Goal: Task Accomplishment & Management: Use online tool/utility

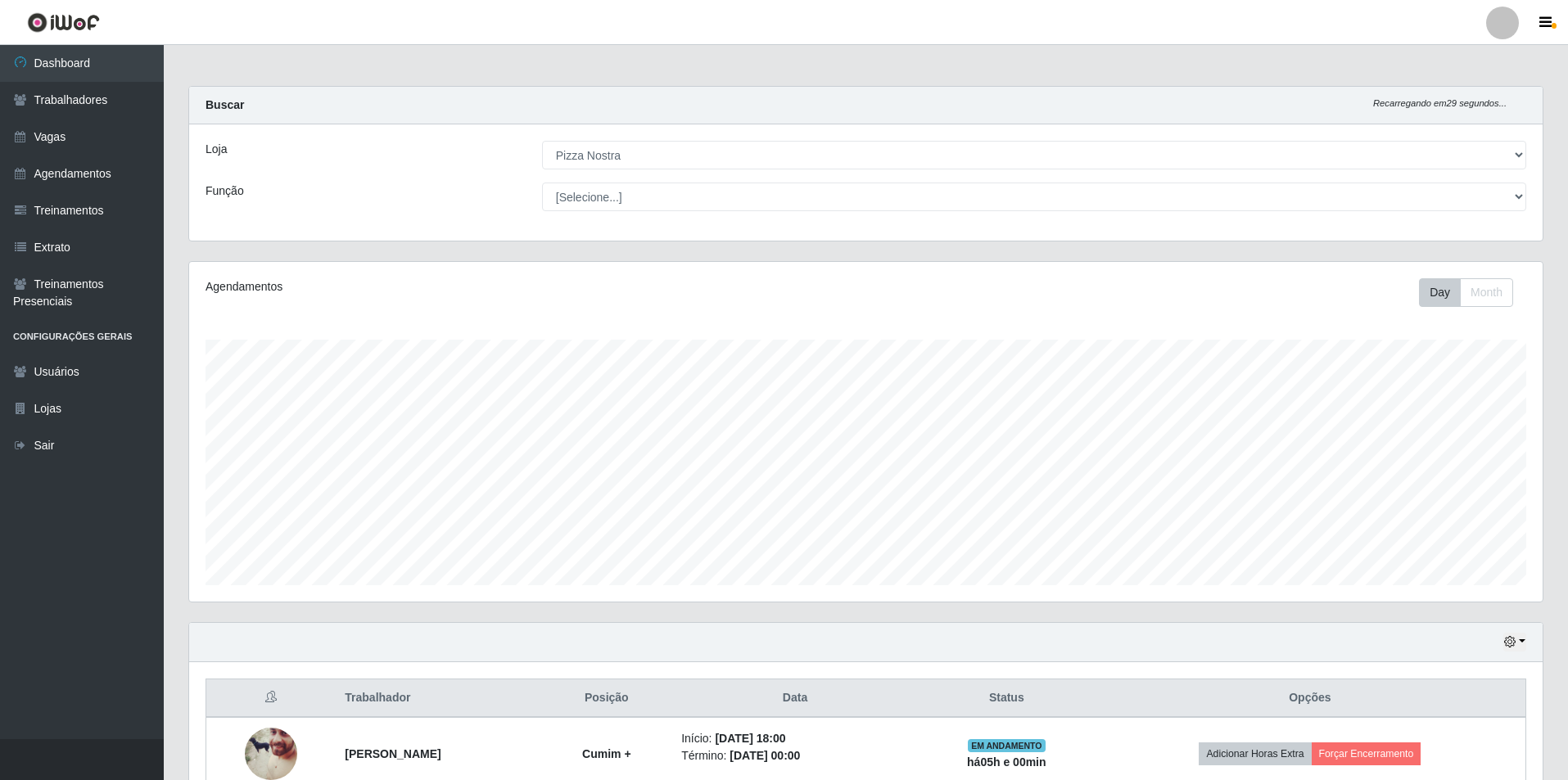
select select "337"
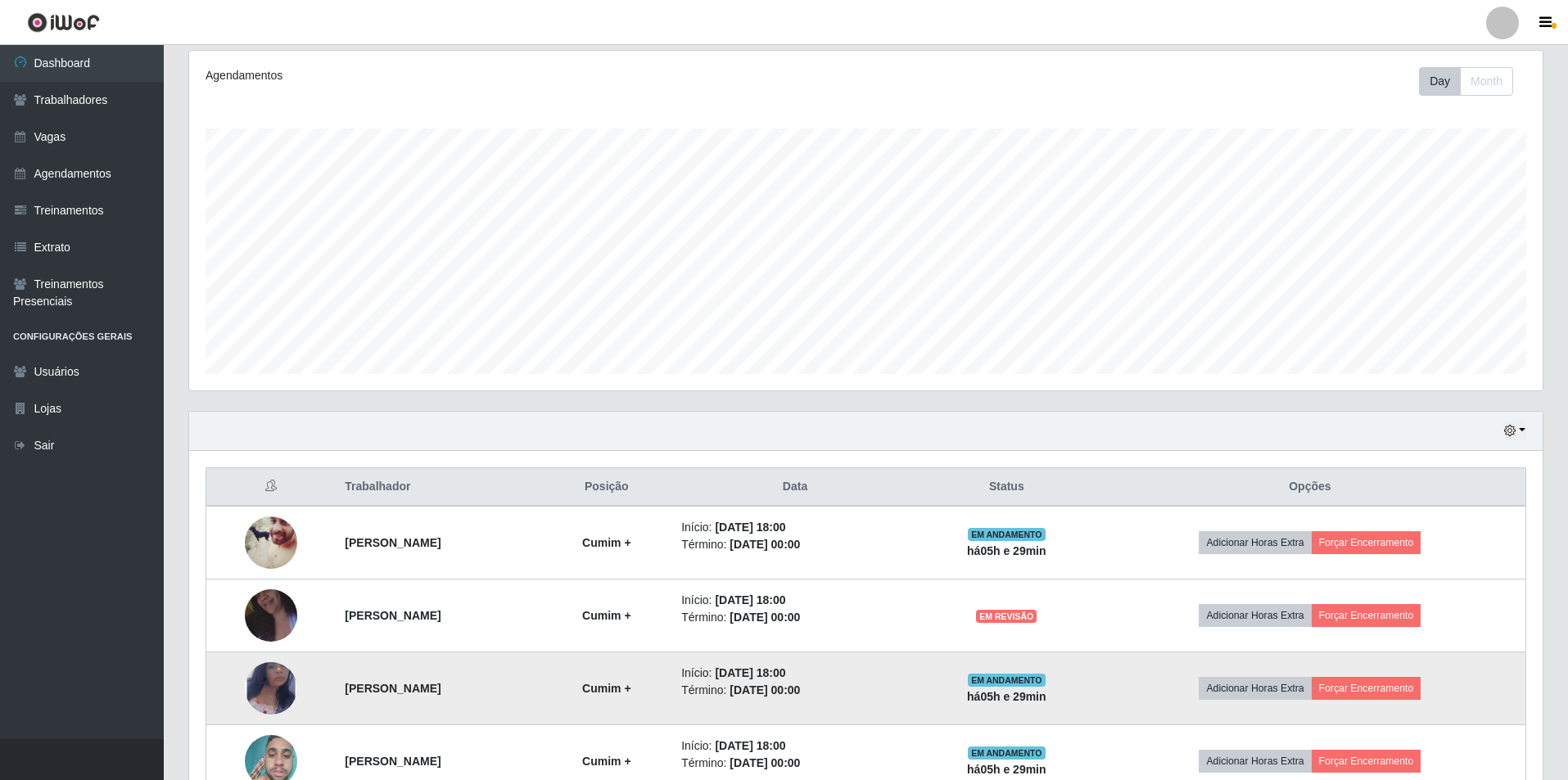
scroll to position [453, 0]
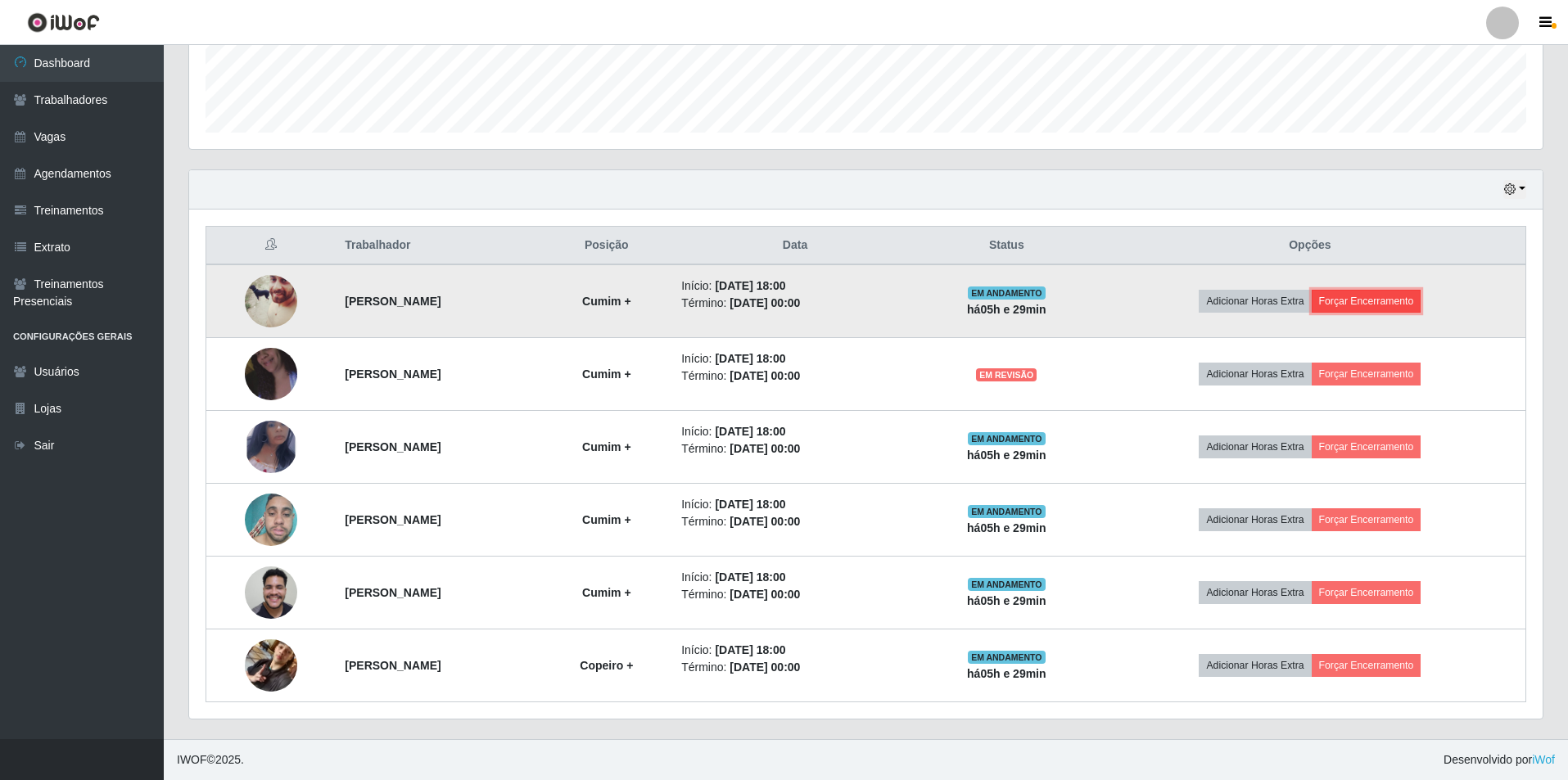
click at [1398, 296] on button "Forçar Encerramento" at bounding box center [1366, 301] width 109 height 23
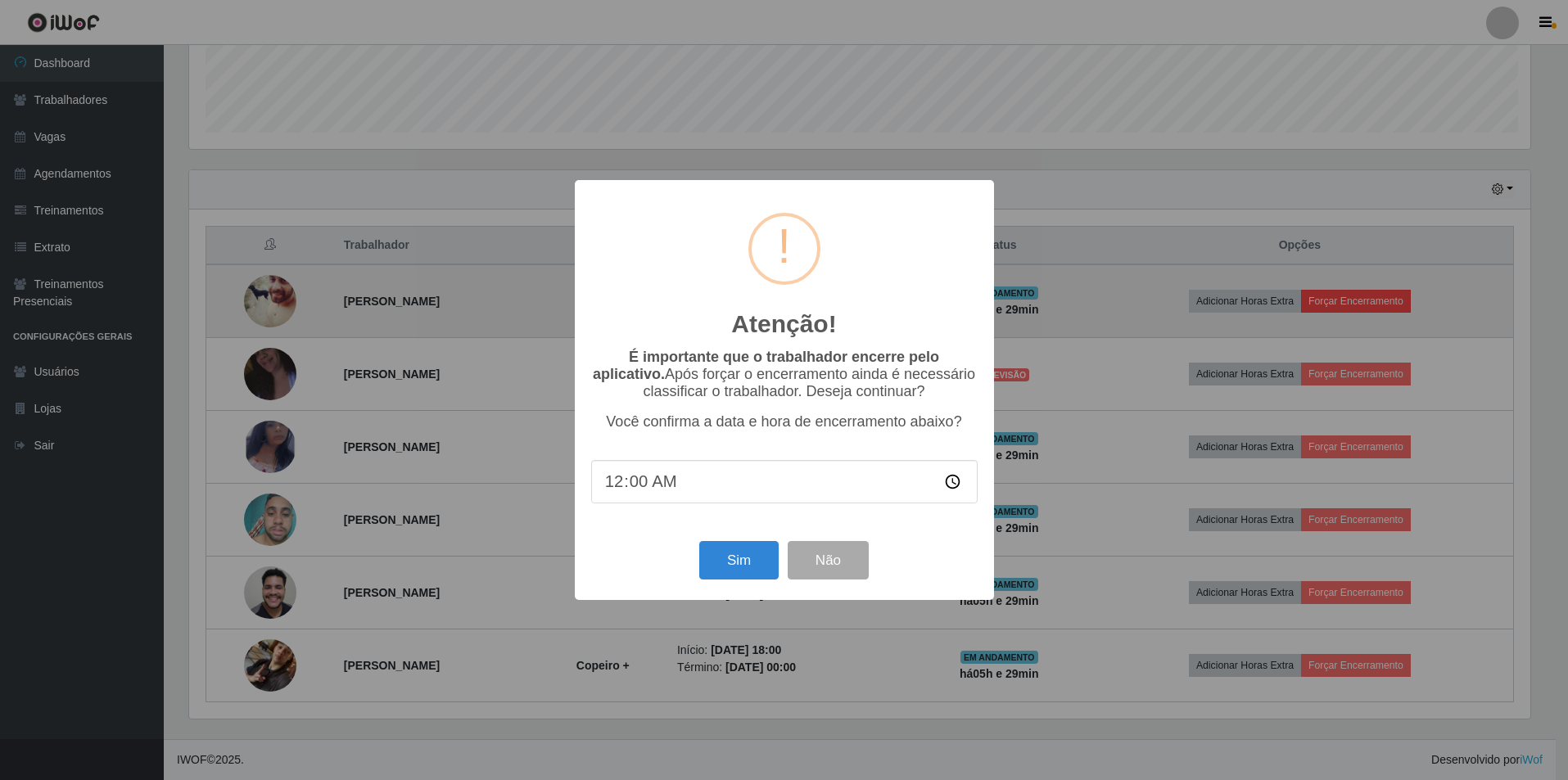
scroll to position [340, 1345]
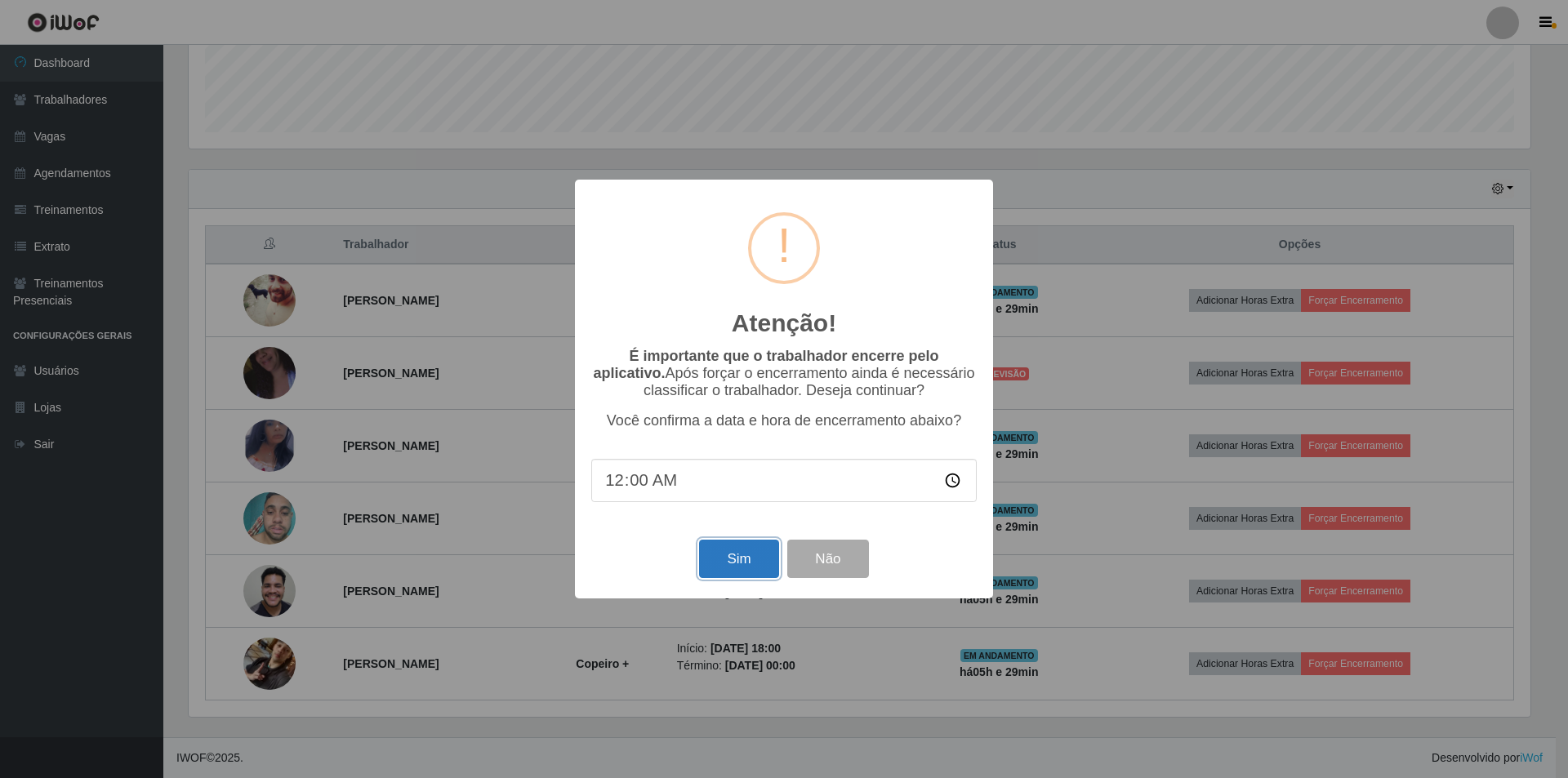
click at [737, 566] on button "Sim" at bounding box center [738, 559] width 79 height 38
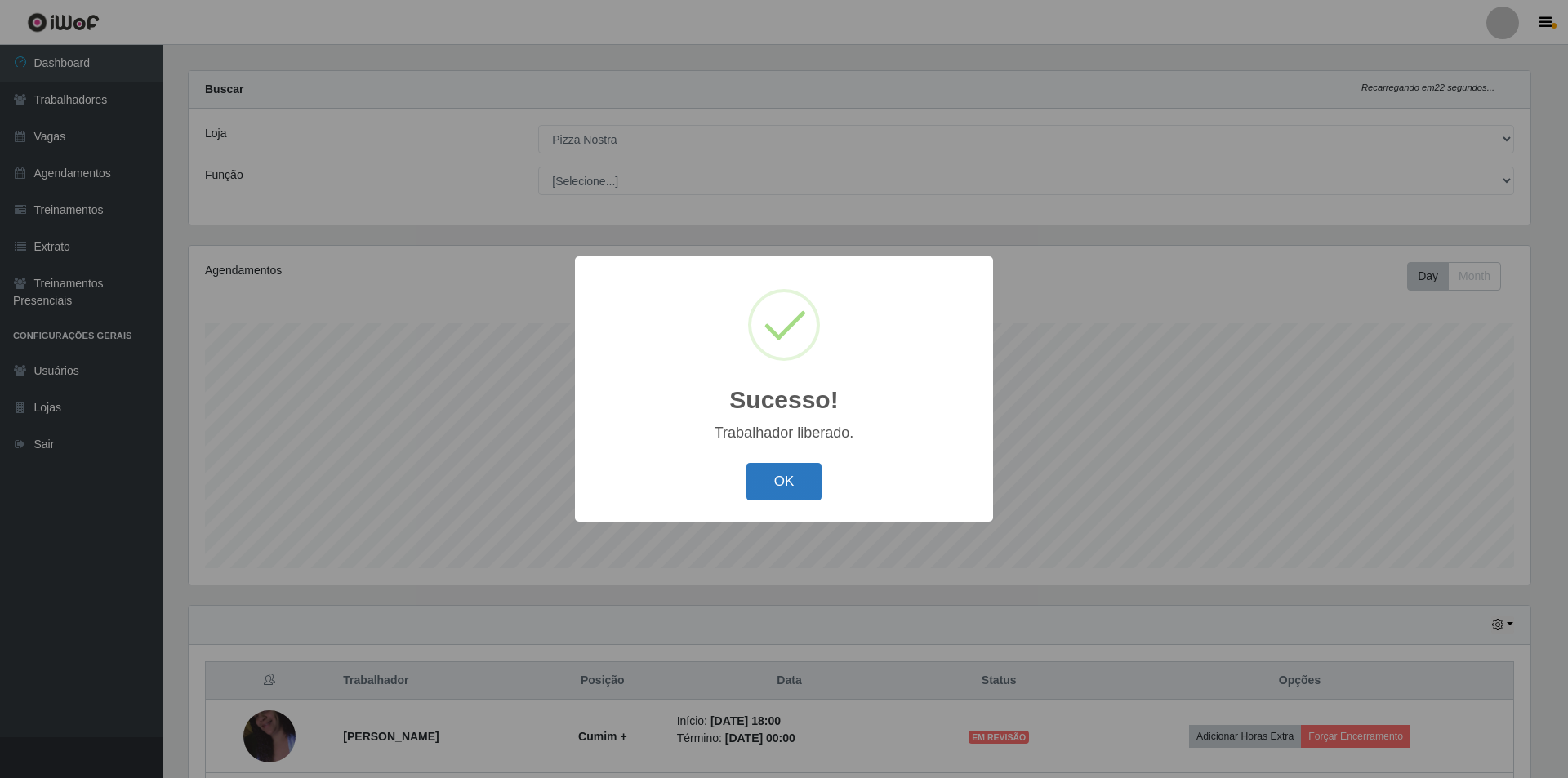
click at [769, 476] on button "OK" at bounding box center [784, 482] width 76 height 38
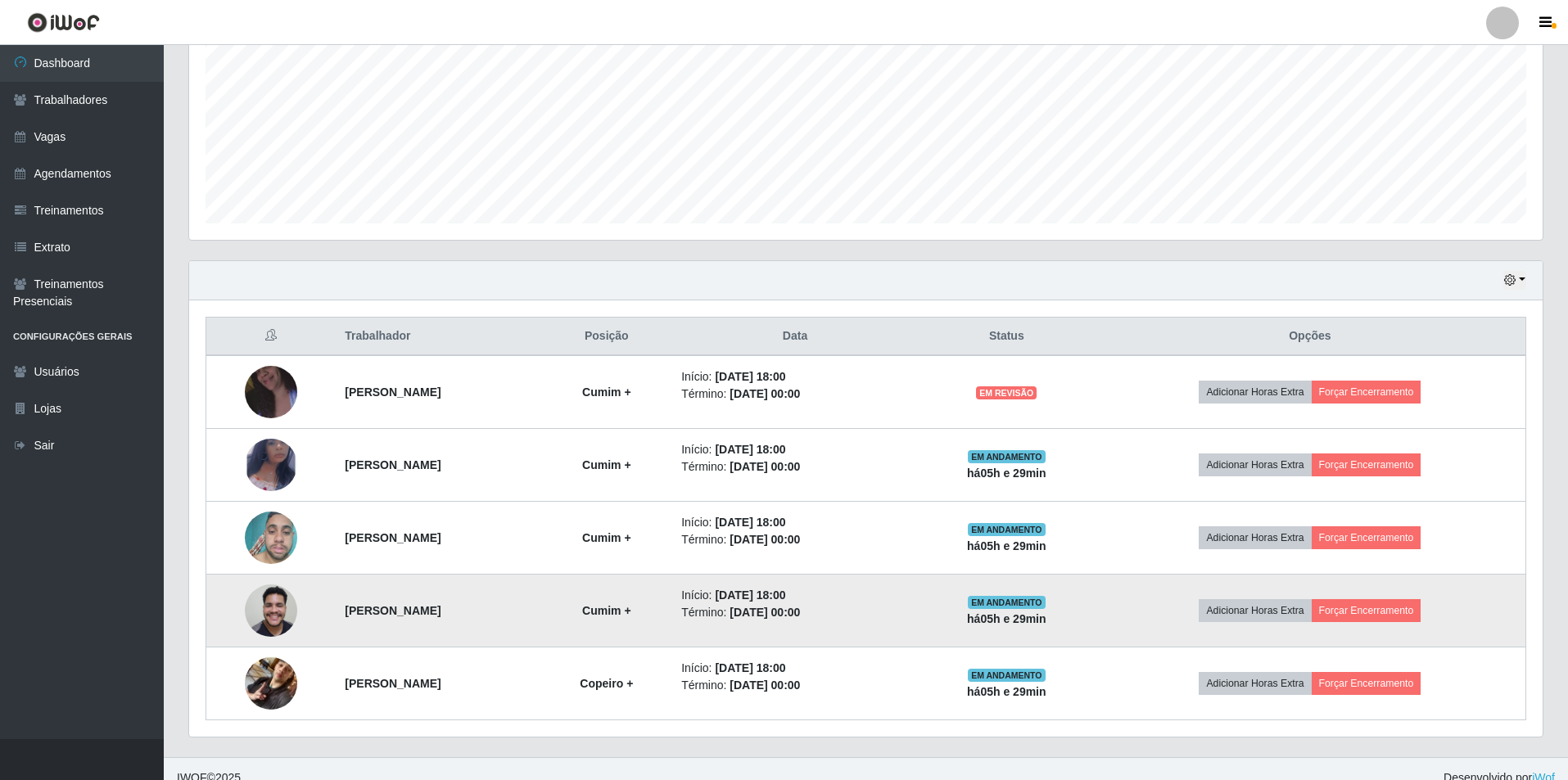
scroll to position [380, 0]
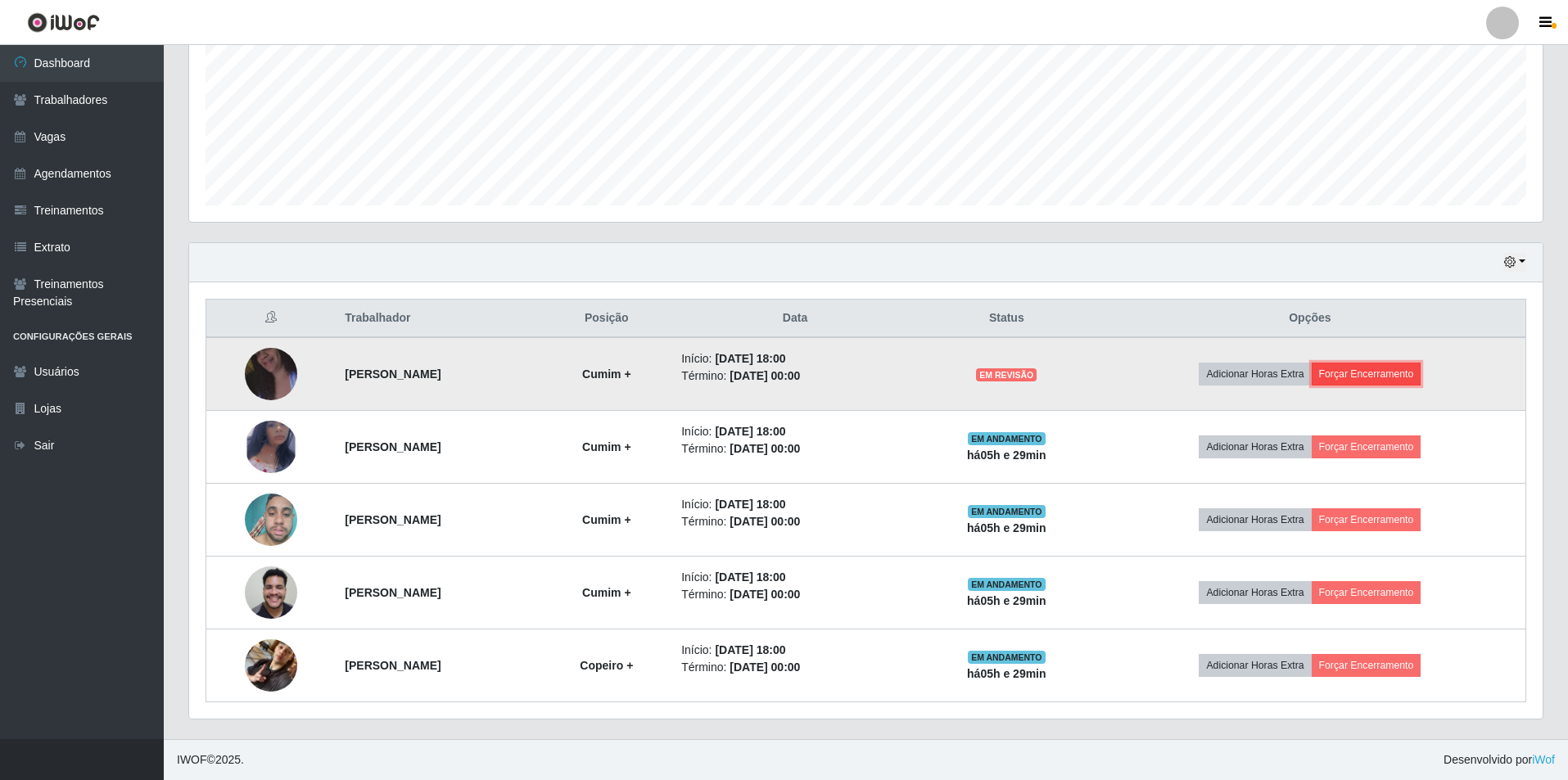
click at [1404, 370] on button "Forçar Encerramento" at bounding box center [1366, 373] width 109 height 23
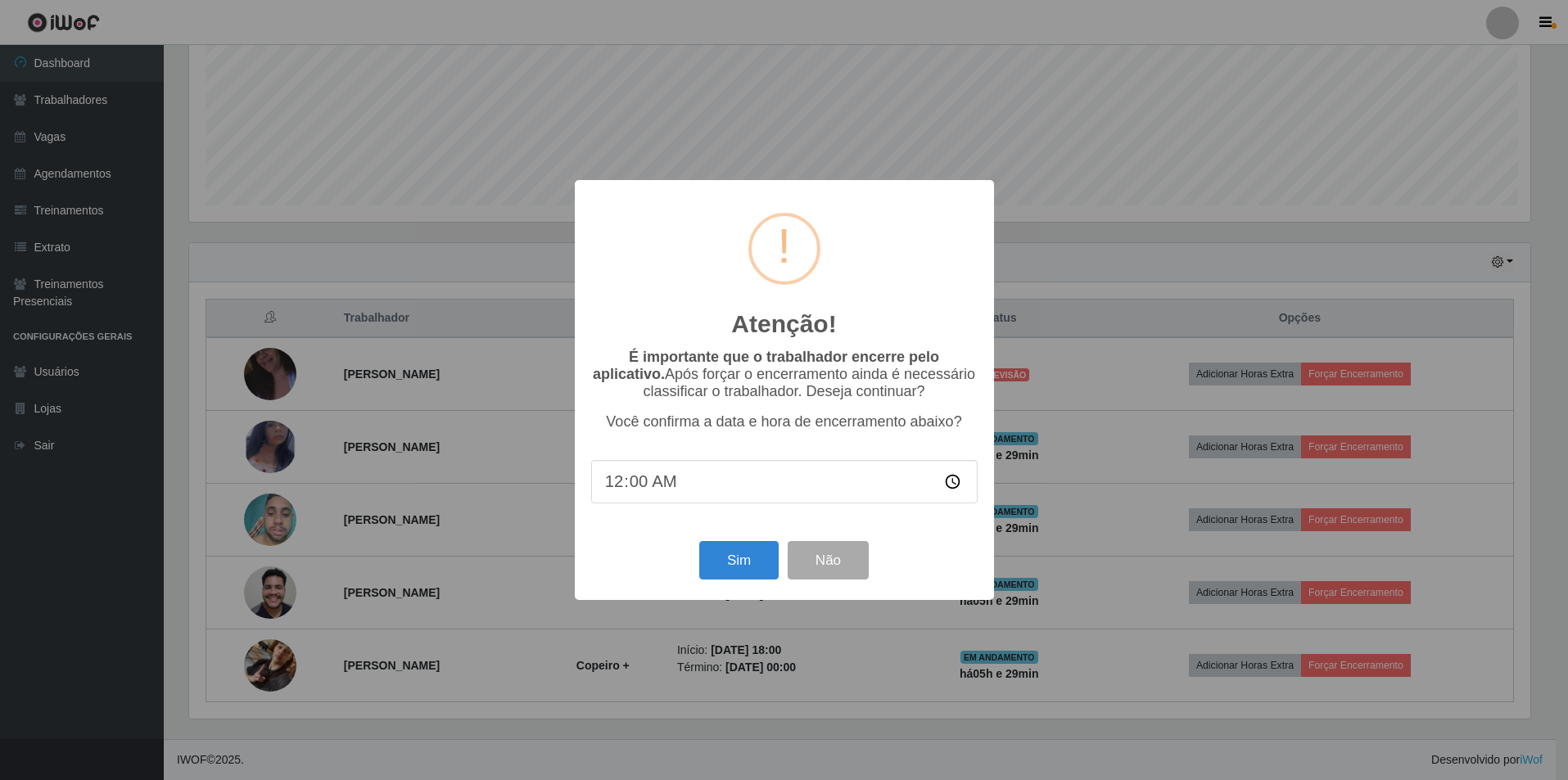
scroll to position [340, 1345]
click at [727, 572] on button "Sim" at bounding box center [740, 560] width 79 height 38
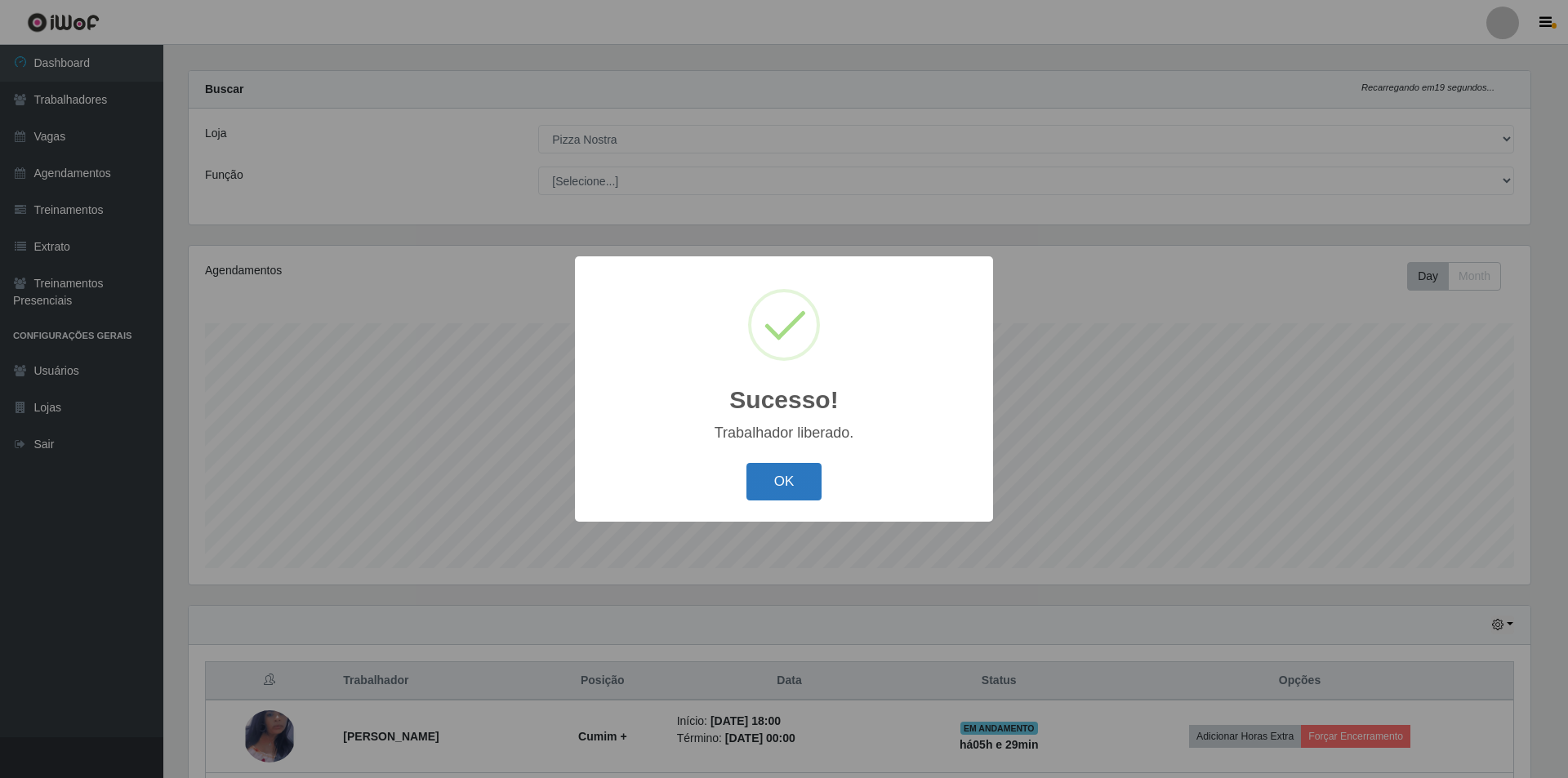
click at [799, 489] on button "OK" at bounding box center [784, 482] width 76 height 38
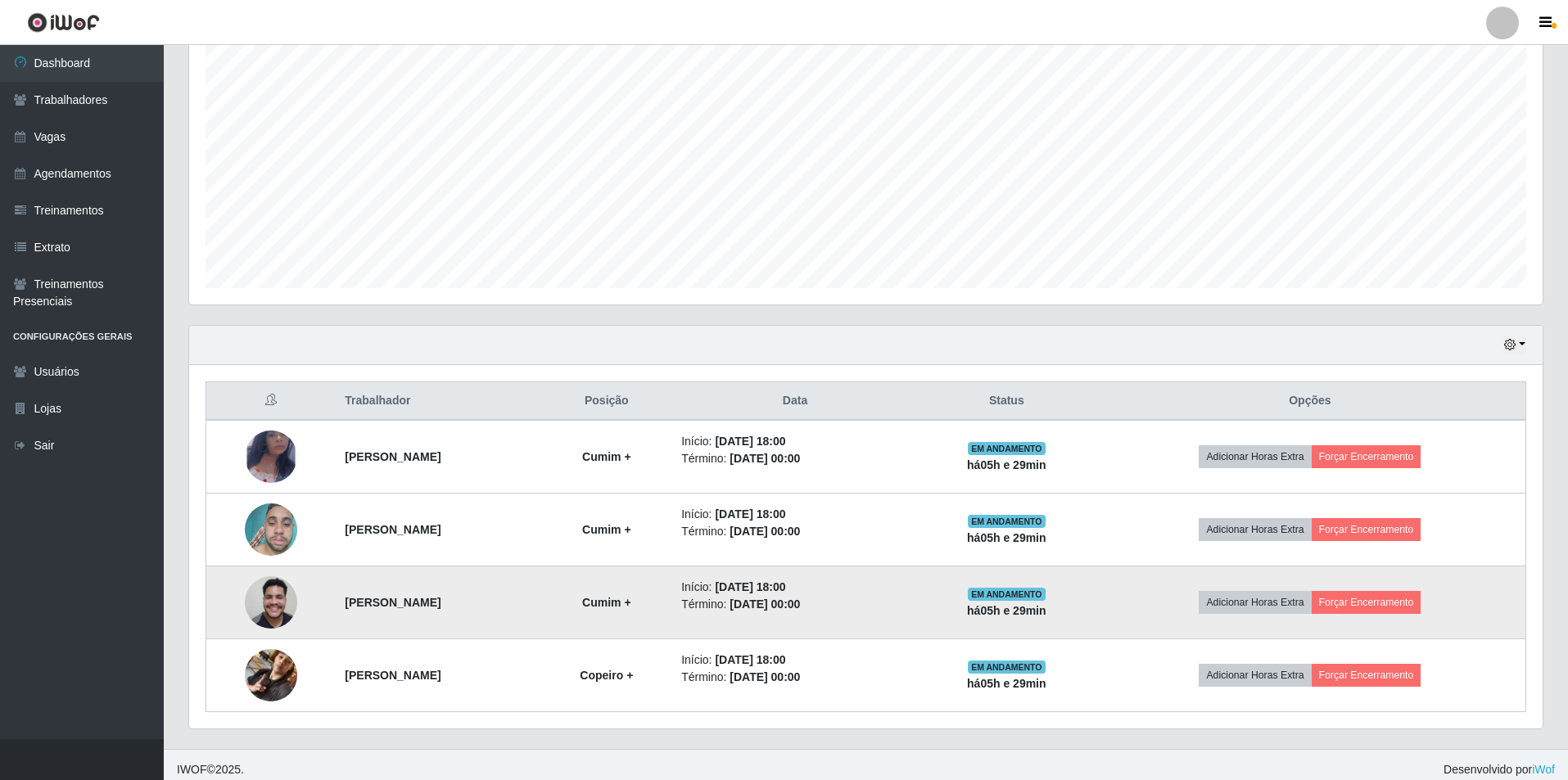
scroll to position [307, 0]
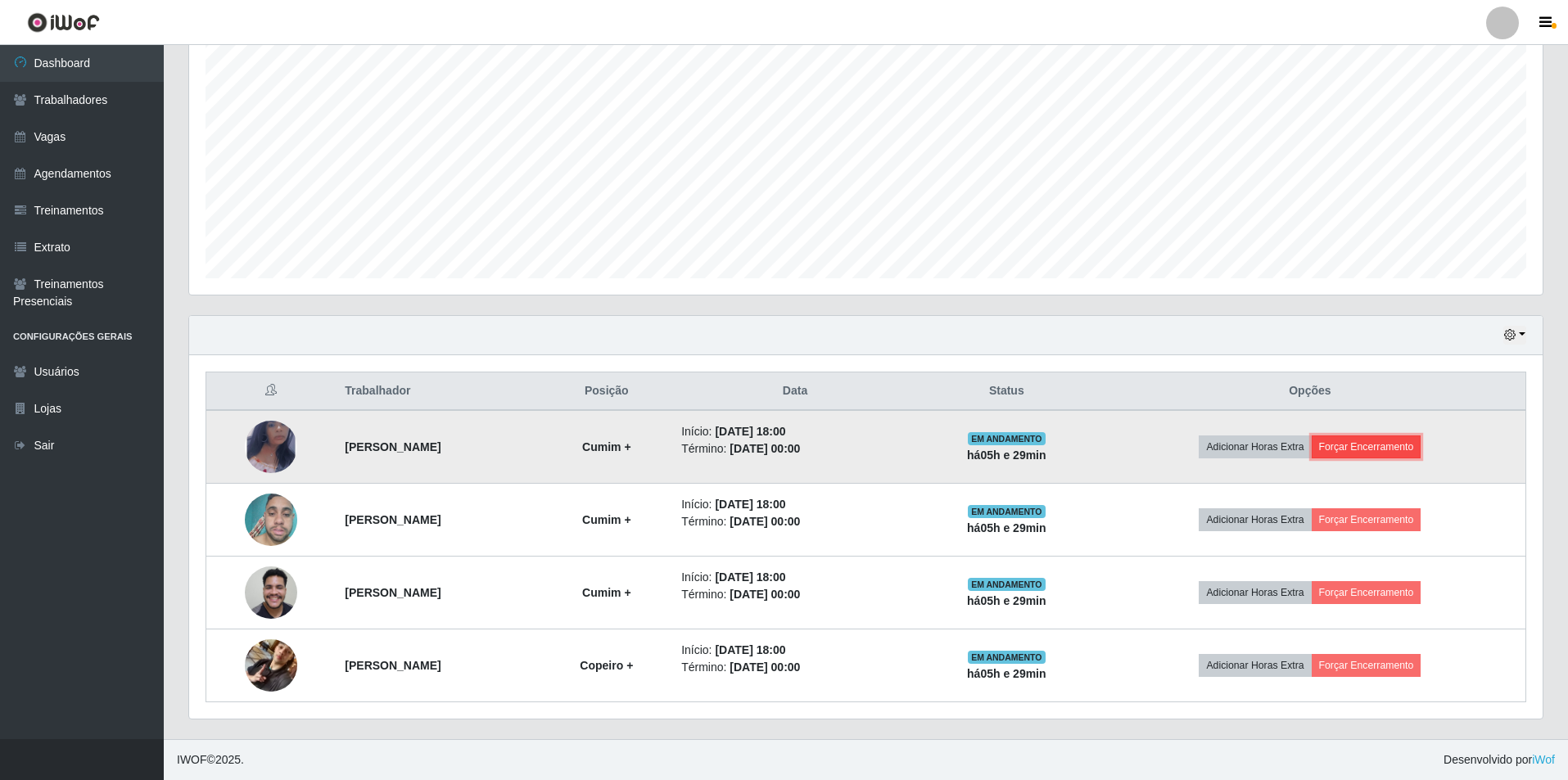
click at [1413, 442] on button "Forçar Encerramento" at bounding box center [1366, 447] width 109 height 23
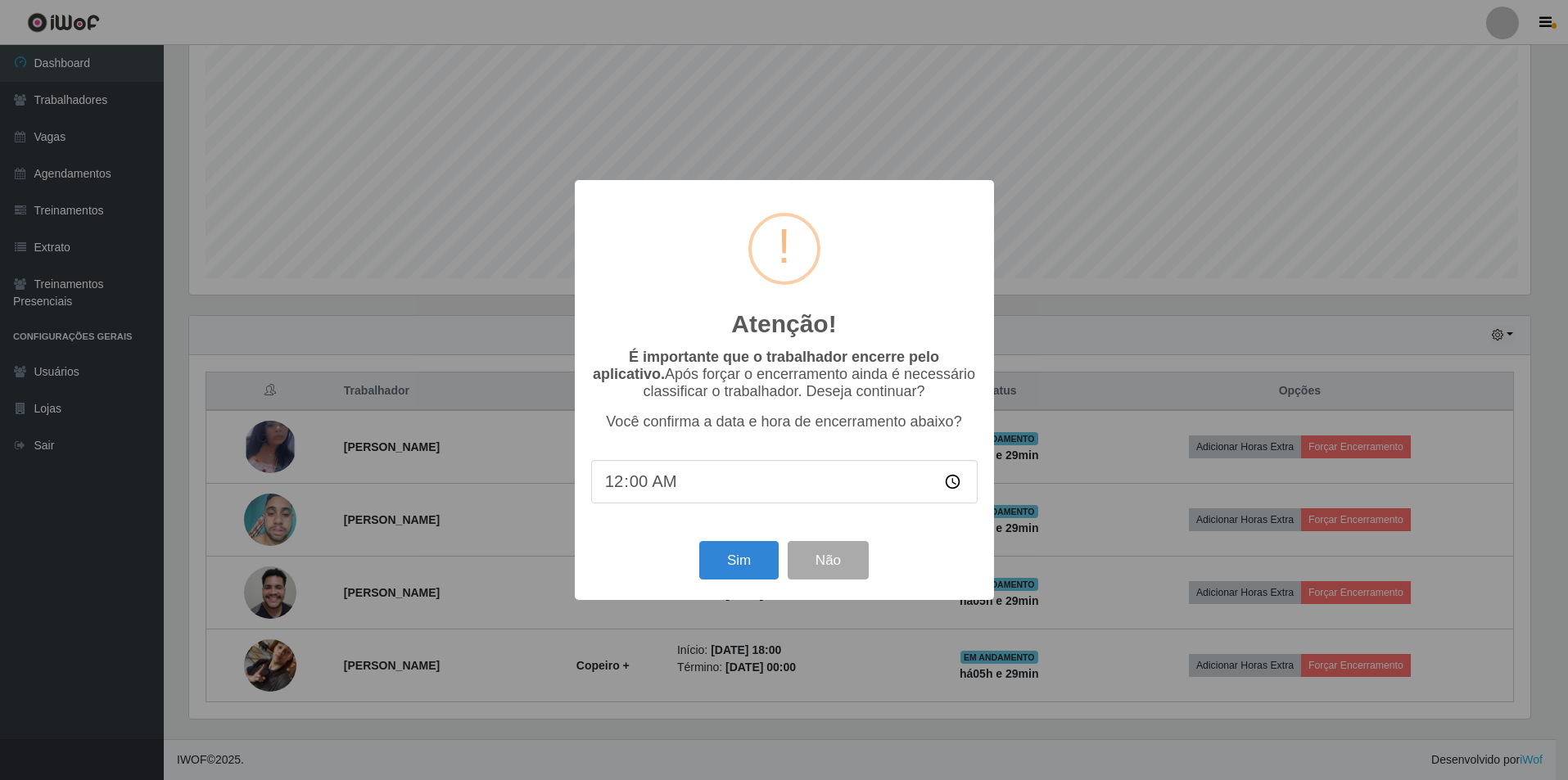
scroll to position [340, 1345]
click at [763, 544] on div "Sim Não" at bounding box center [786, 560] width 387 height 47
click at [761, 550] on button "Sim" at bounding box center [740, 560] width 79 height 38
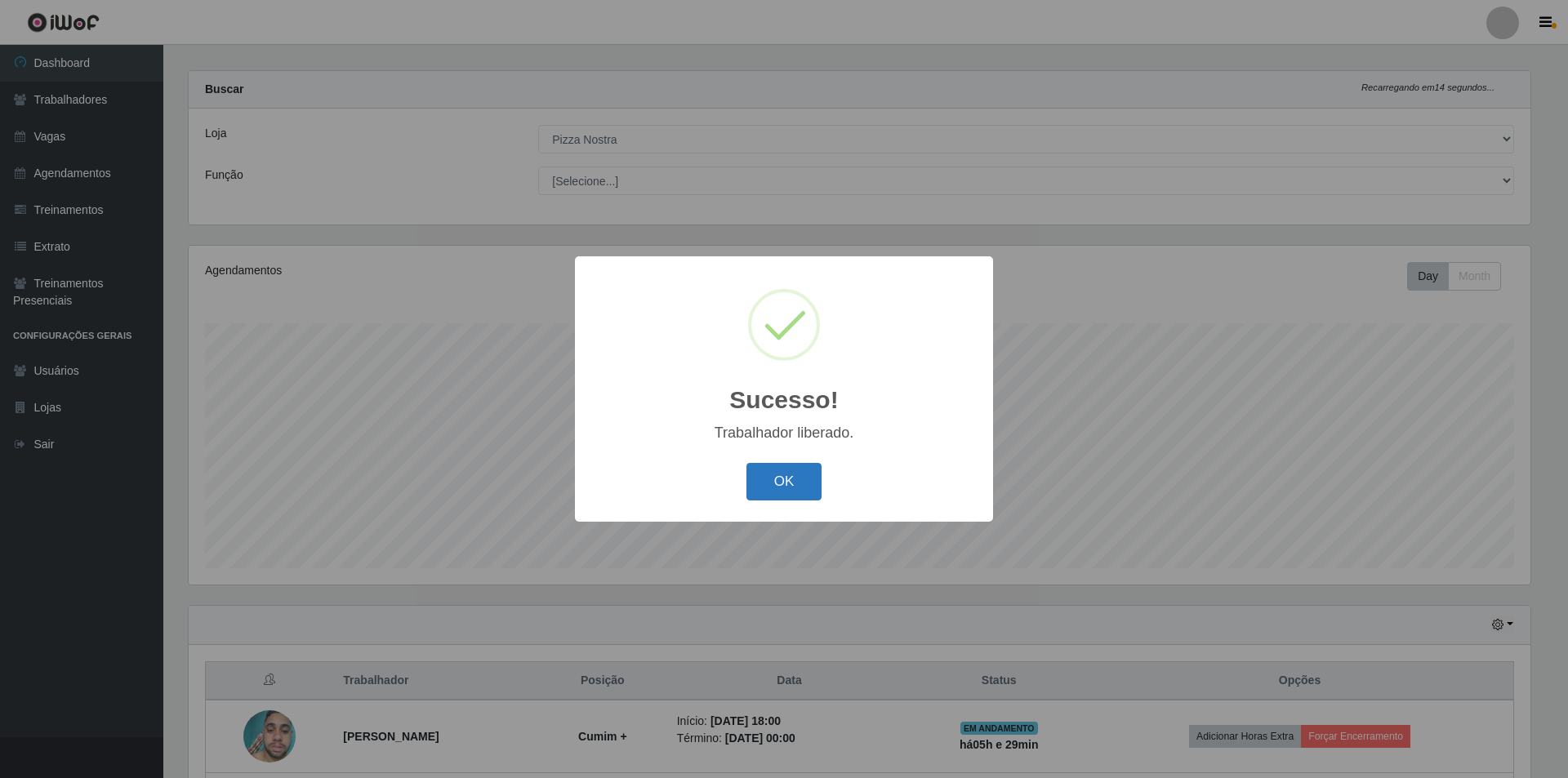
click at [764, 483] on button "OK" at bounding box center [784, 482] width 76 height 38
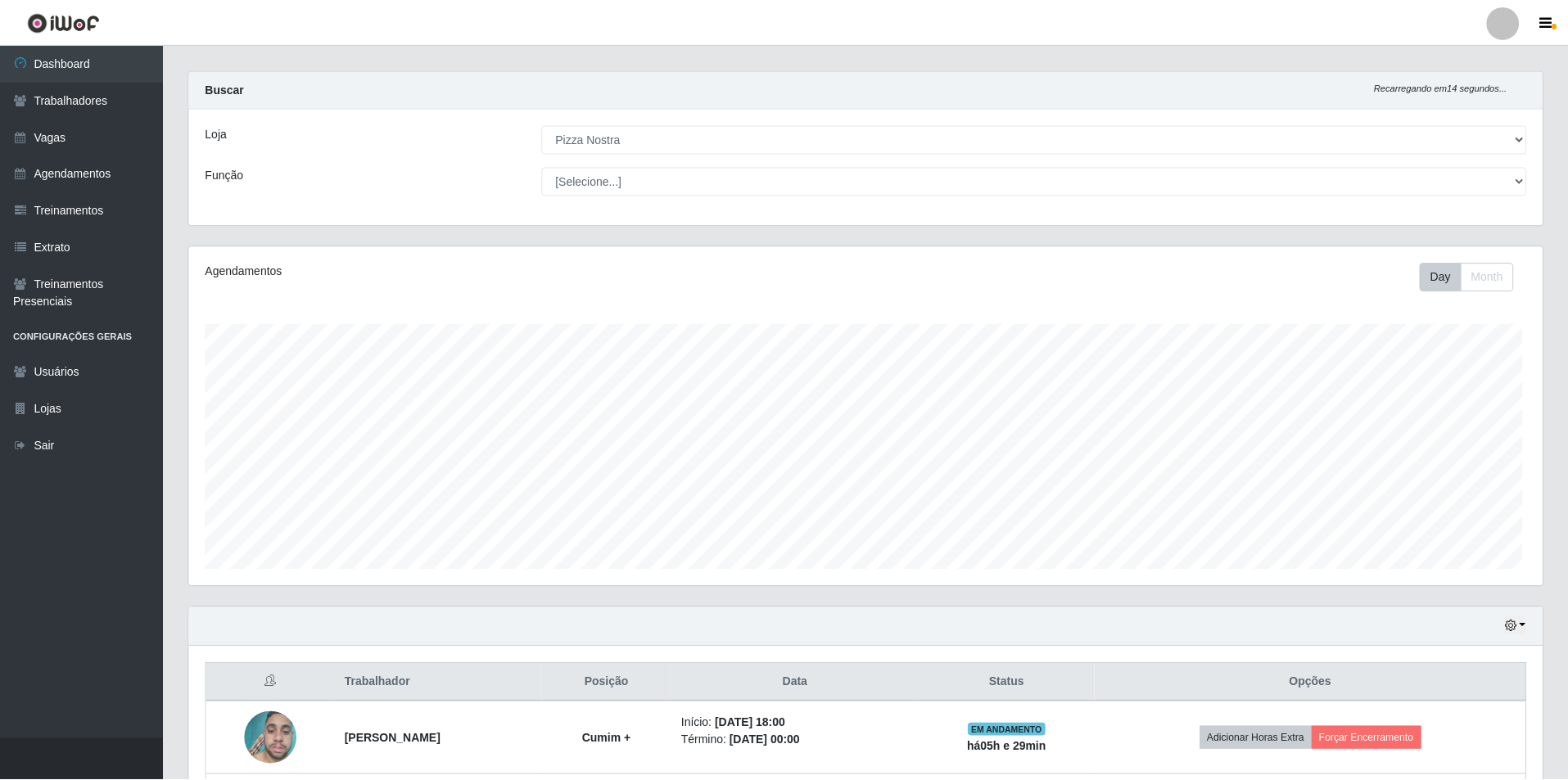
scroll to position [0, 0]
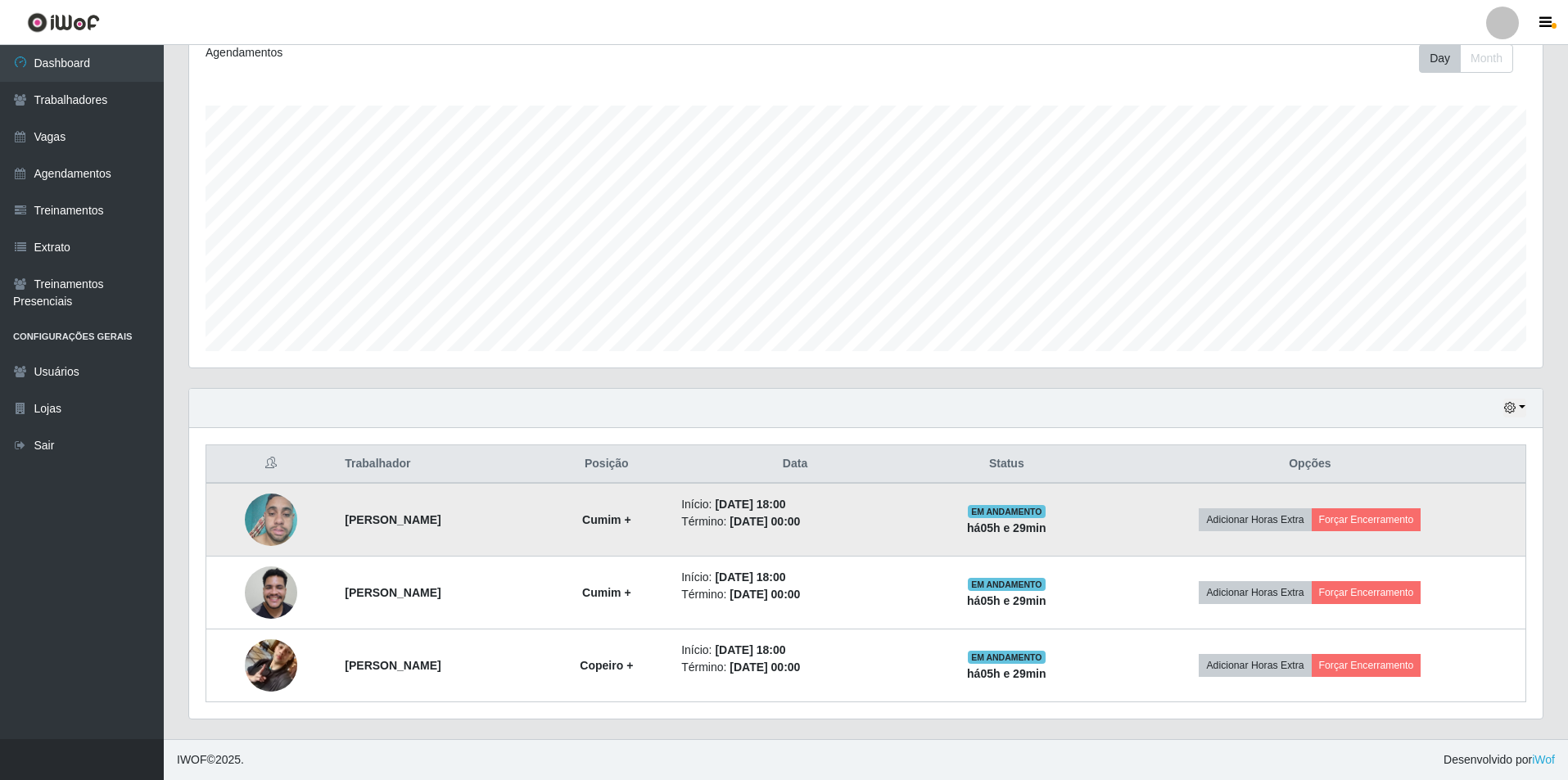
click at [1414, 535] on td "Adicionar Horas Extra Forçar Encerramento" at bounding box center [1310, 520] width 432 height 73
click at [1414, 522] on button "Forçar Encerramento" at bounding box center [1366, 519] width 109 height 23
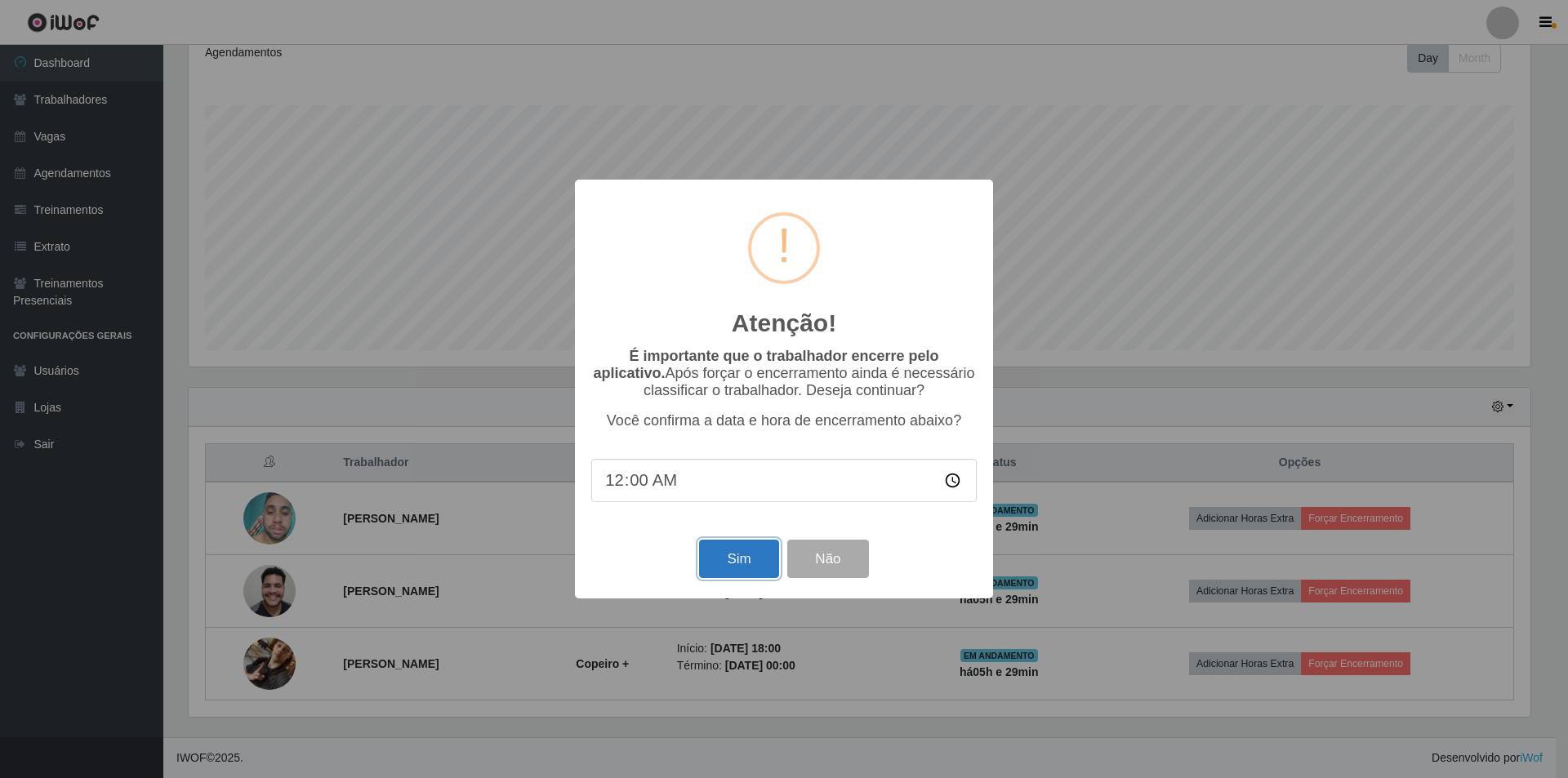
click at [745, 566] on button "Sim" at bounding box center [738, 559] width 79 height 38
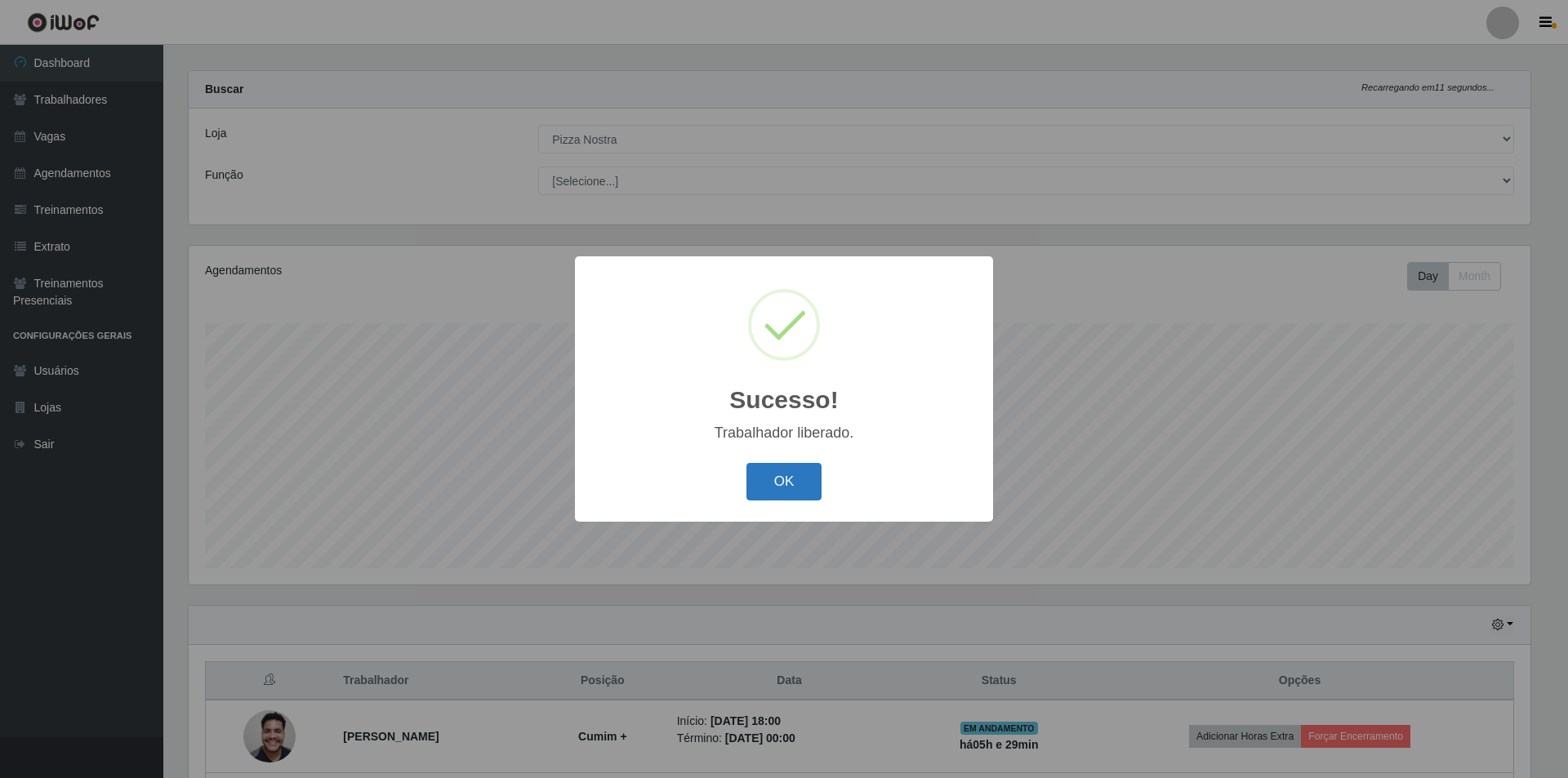
click at [780, 492] on button "OK" at bounding box center [784, 482] width 76 height 38
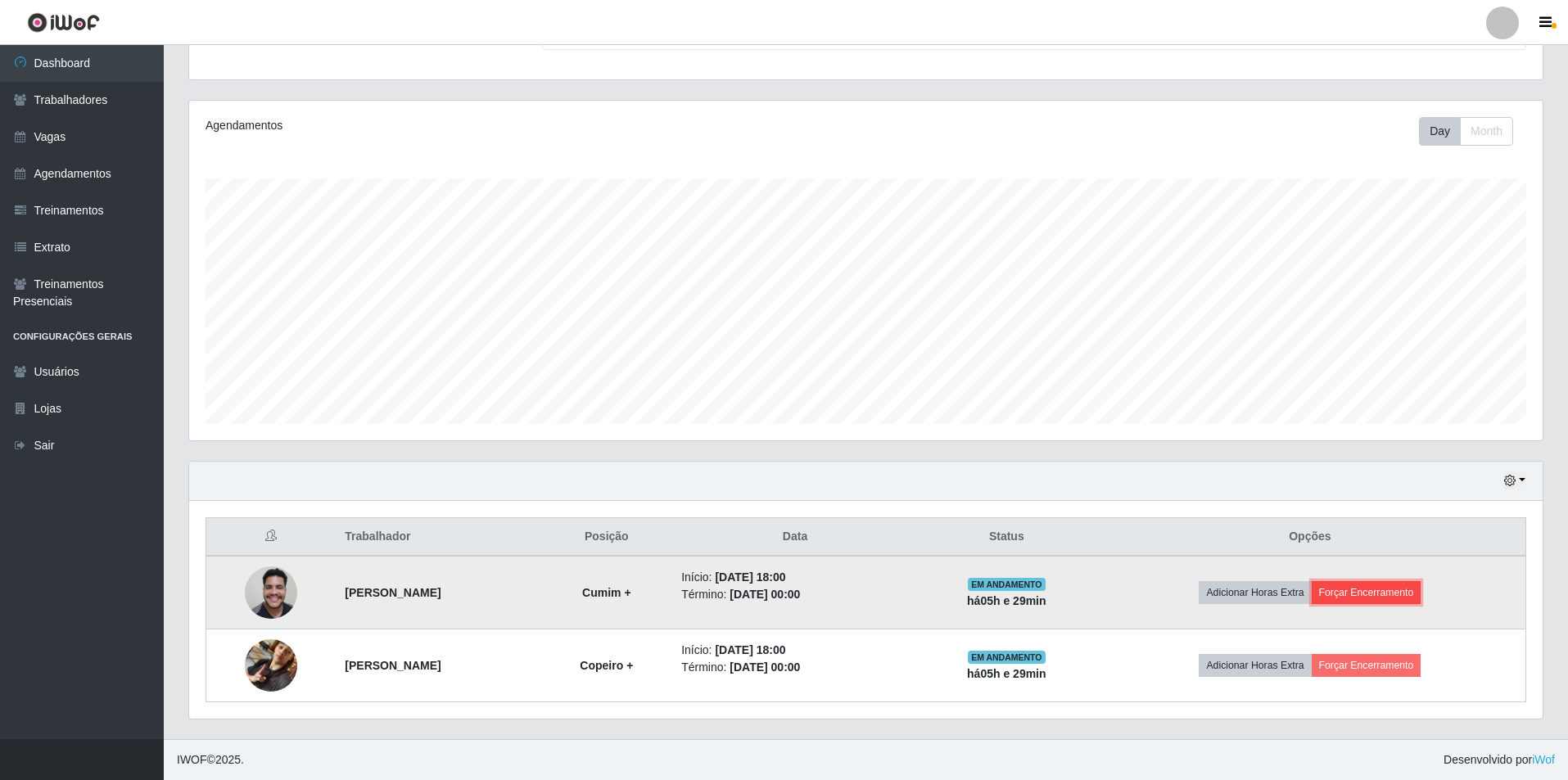
click at [1397, 591] on button "Forçar Encerramento" at bounding box center [1366, 592] width 109 height 23
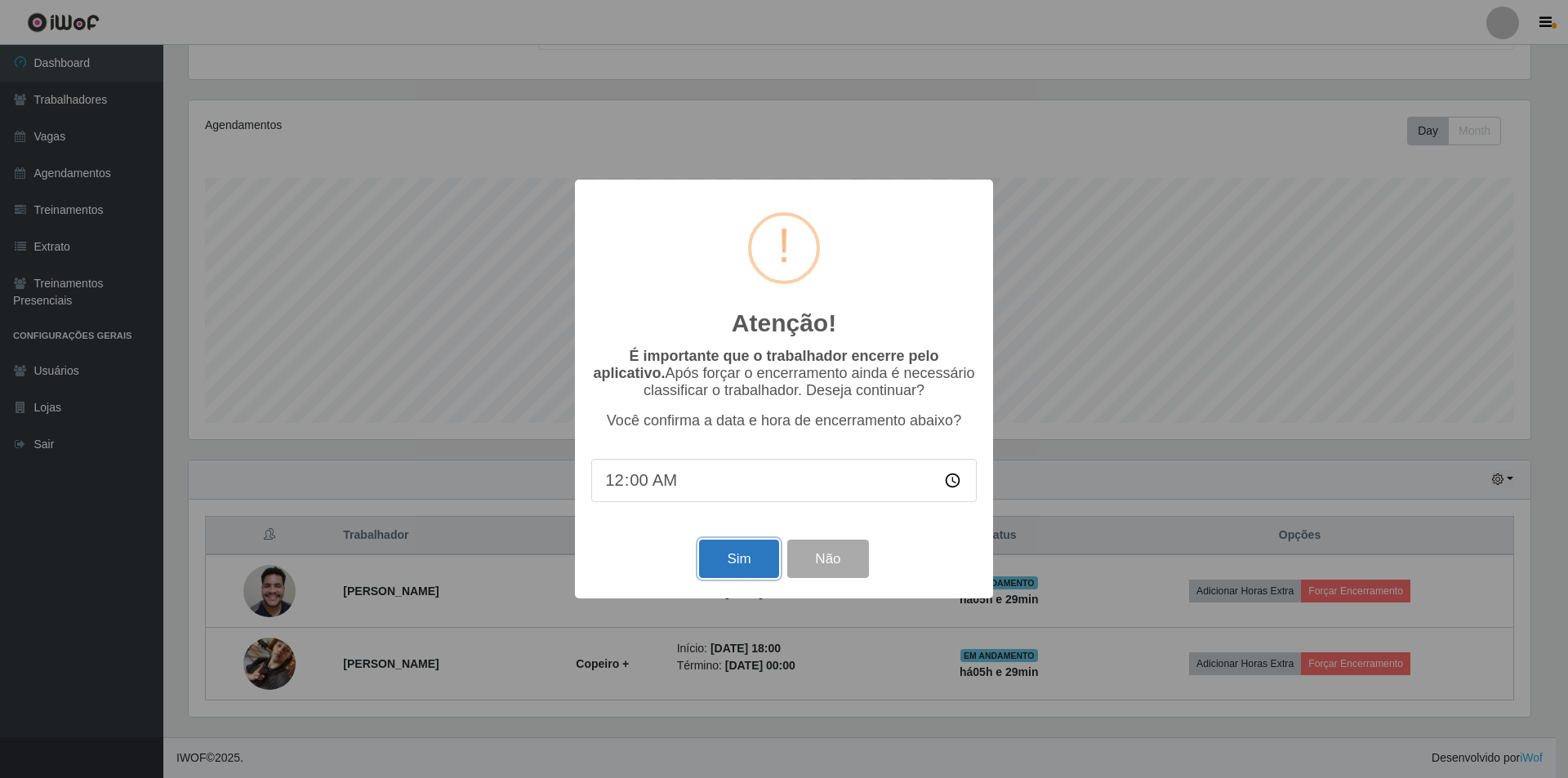
click at [752, 566] on button "Sim" at bounding box center [738, 559] width 79 height 38
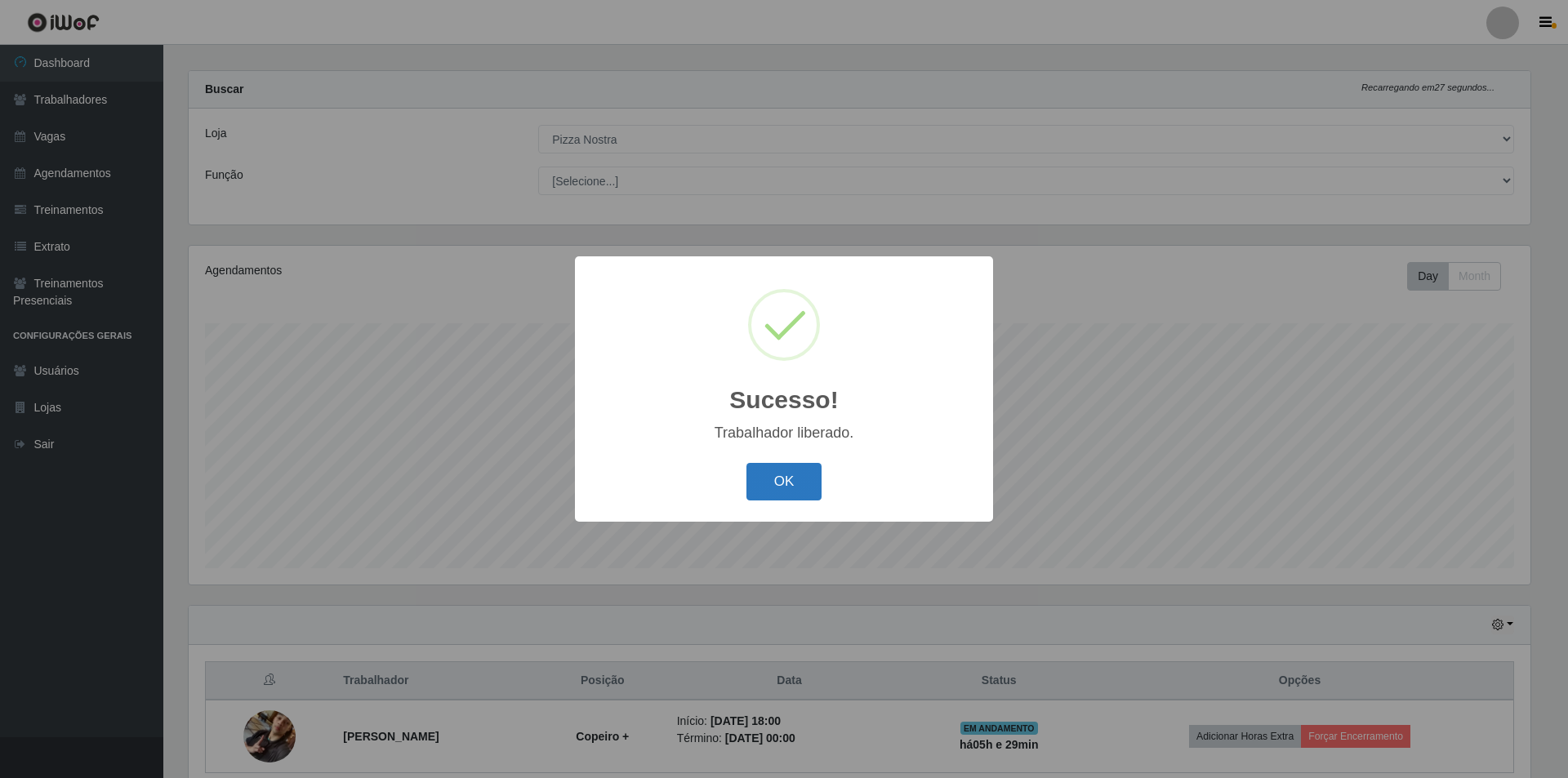
click at [756, 479] on button "OK" at bounding box center [784, 482] width 76 height 38
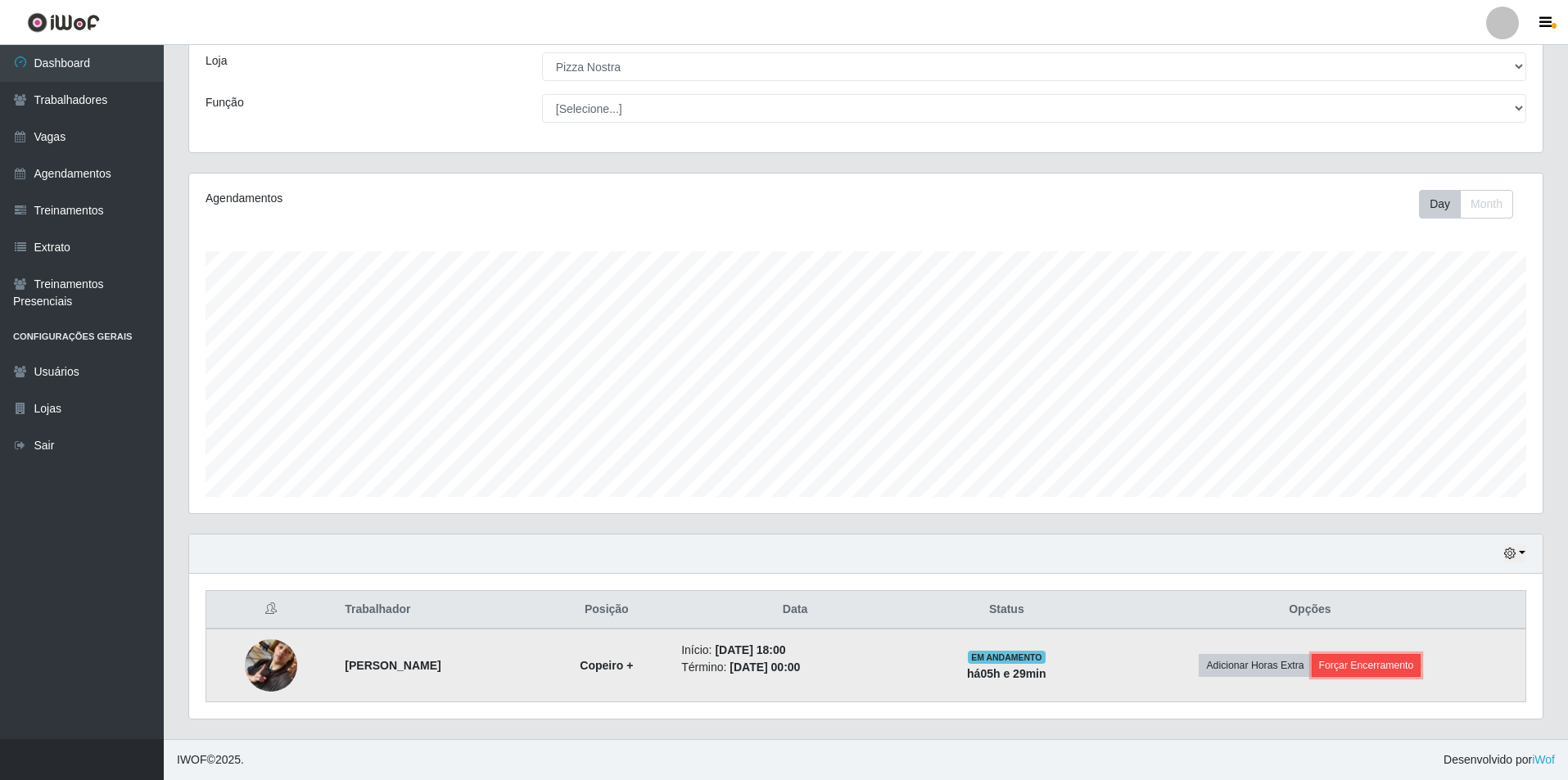
click at [1410, 669] on button "Forçar Encerramento" at bounding box center [1366, 665] width 109 height 23
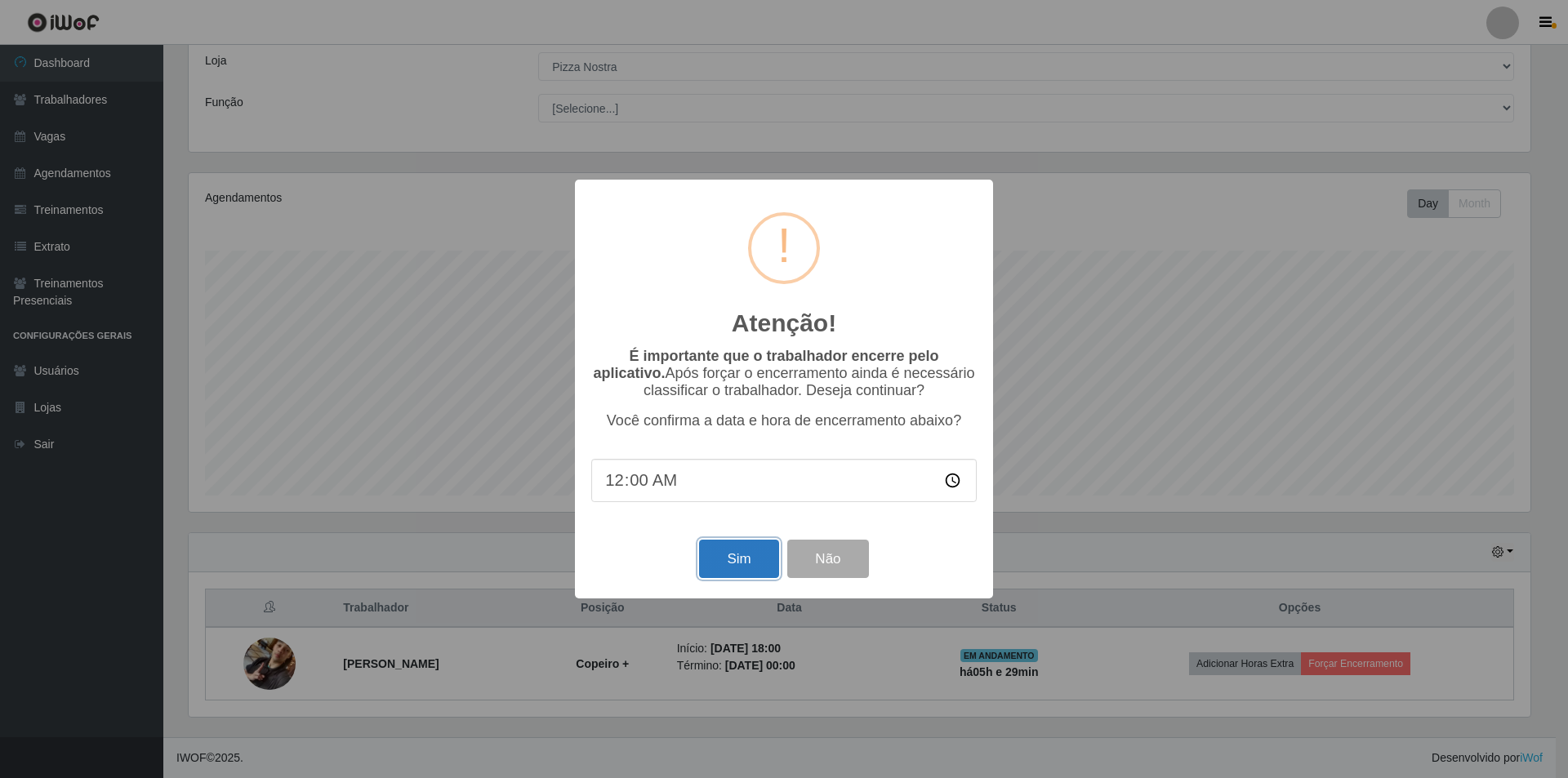
click at [740, 556] on button "Sim" at bounding box center [738, 559] width 79 height 38
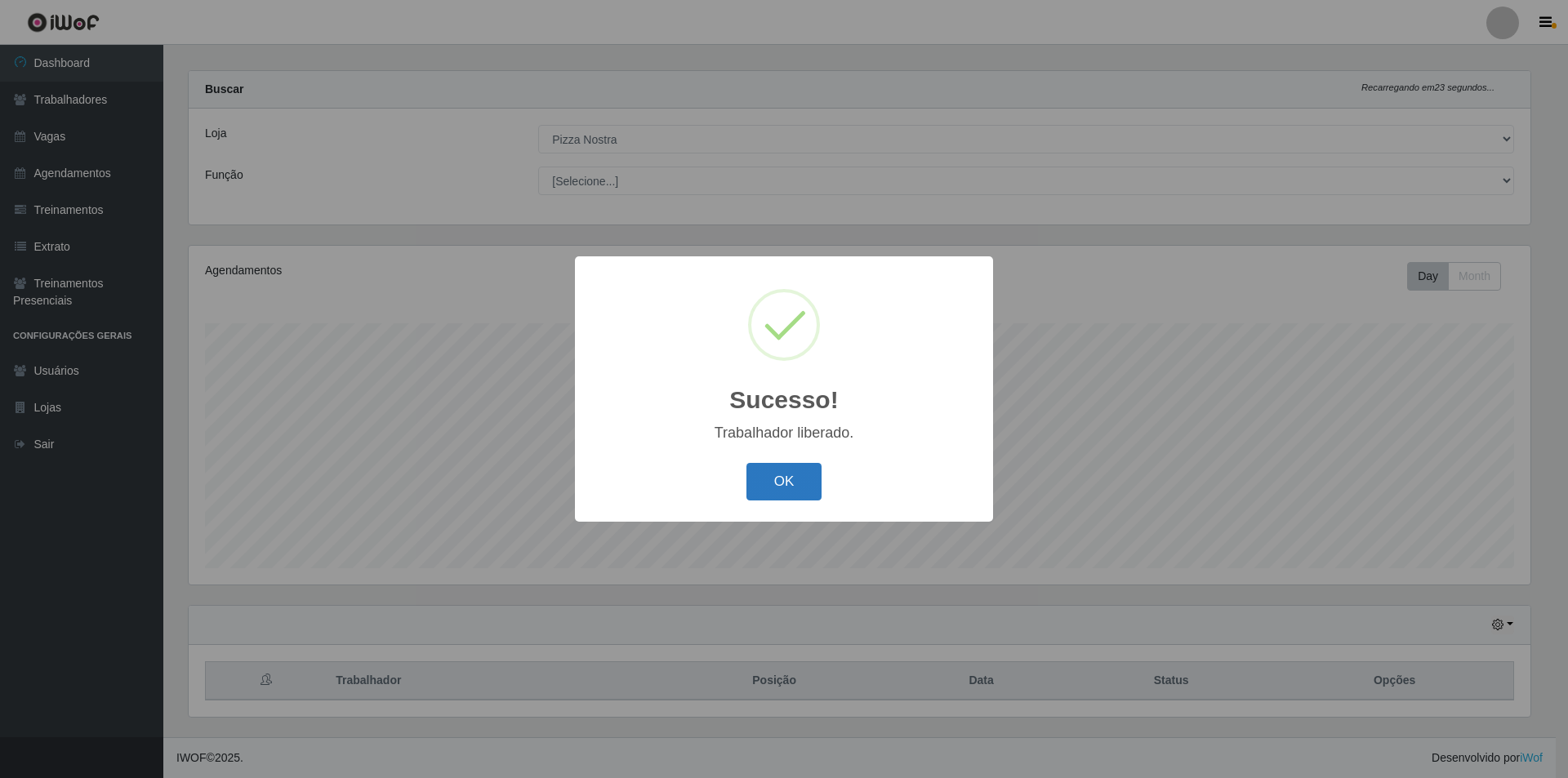
click at [755, 472] on button "OK" at bounding box center [784, 482] width 76 height 38
